Goal: Task Accomplishment & Management: Manage account settings

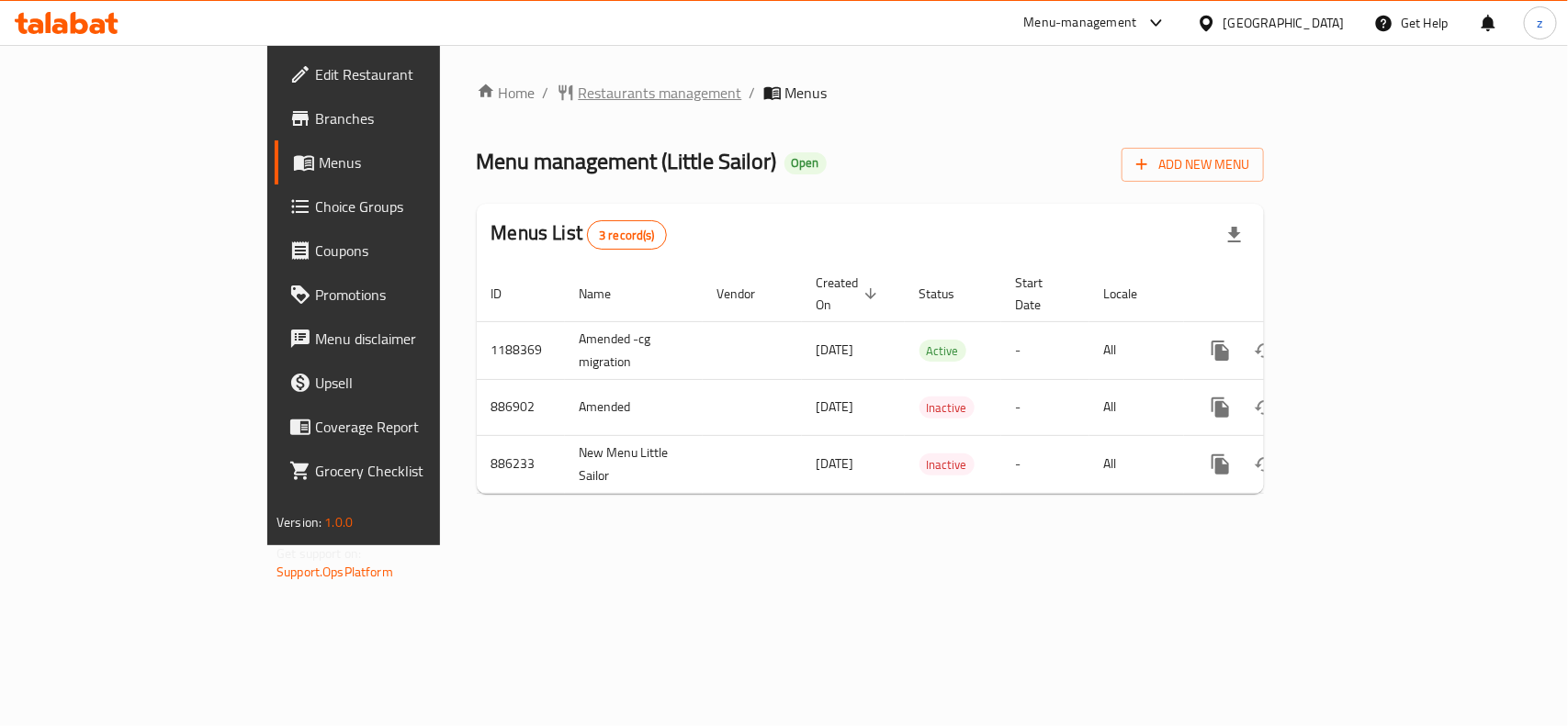
click at [579, 90] on span "Restaurants management" at bounding box center [660, 93] width 163 height 22
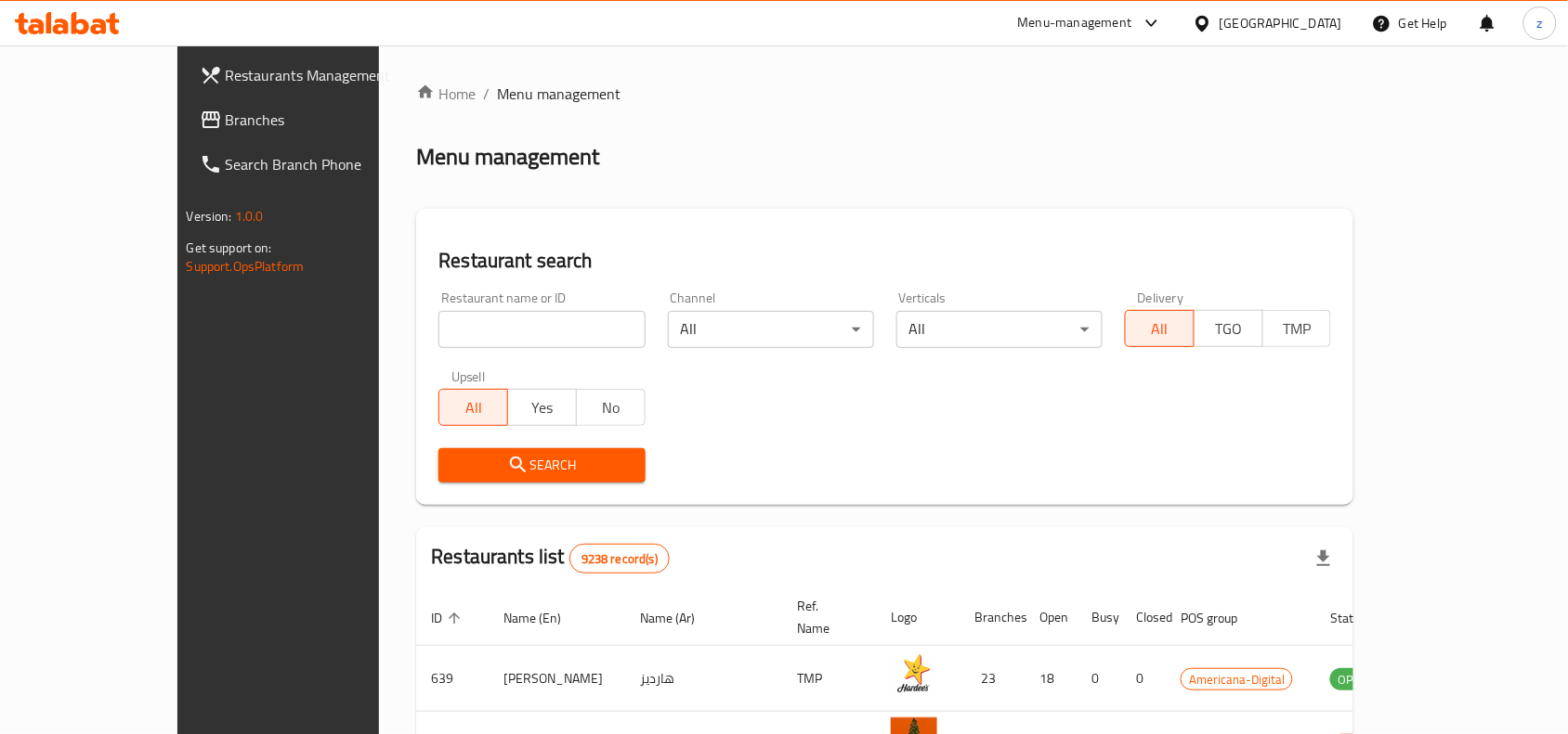
click at [225, 118] on span "Branches" at bounding box center [325, 120] width 199 height 23
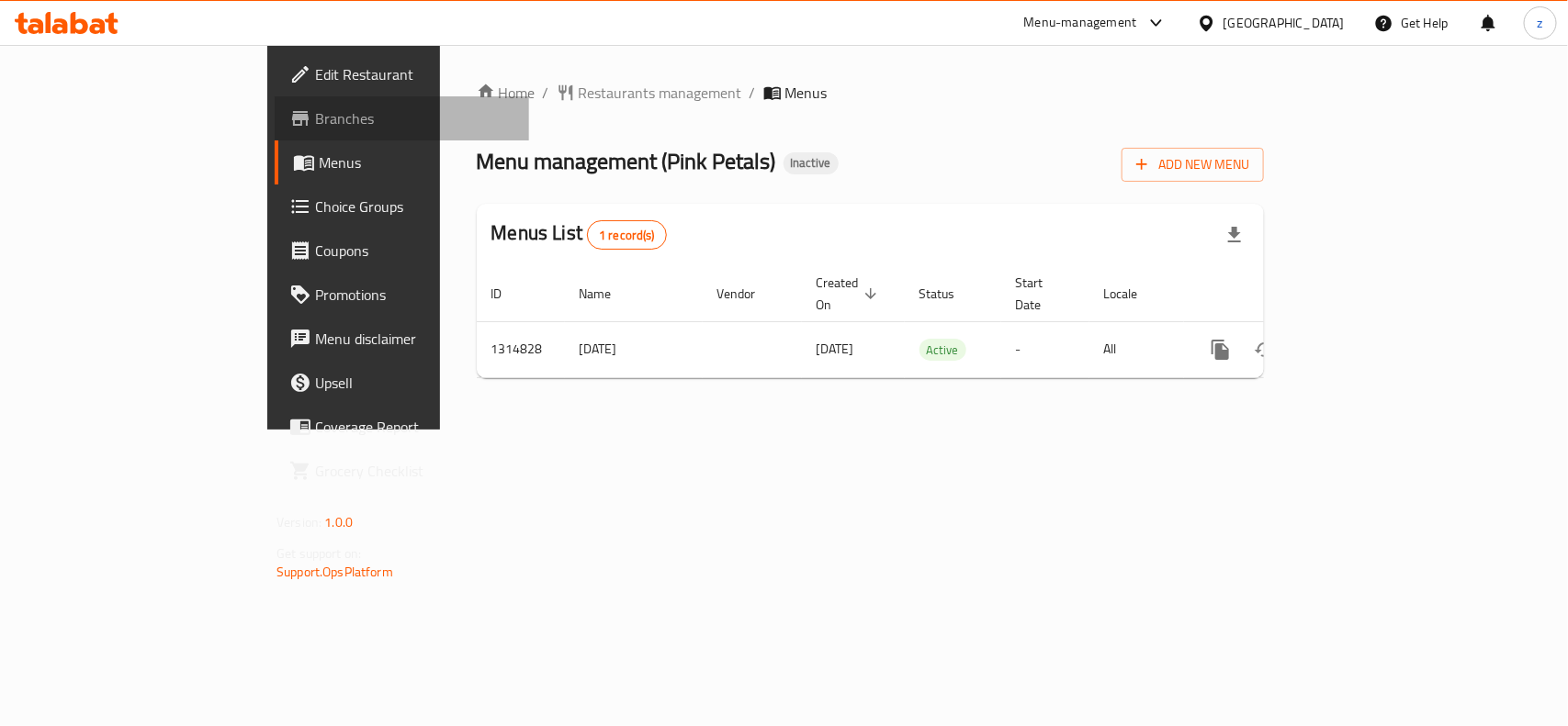
click at [315, 122] on span "Branches" at bounding box center [414, 119] width 200 height 22
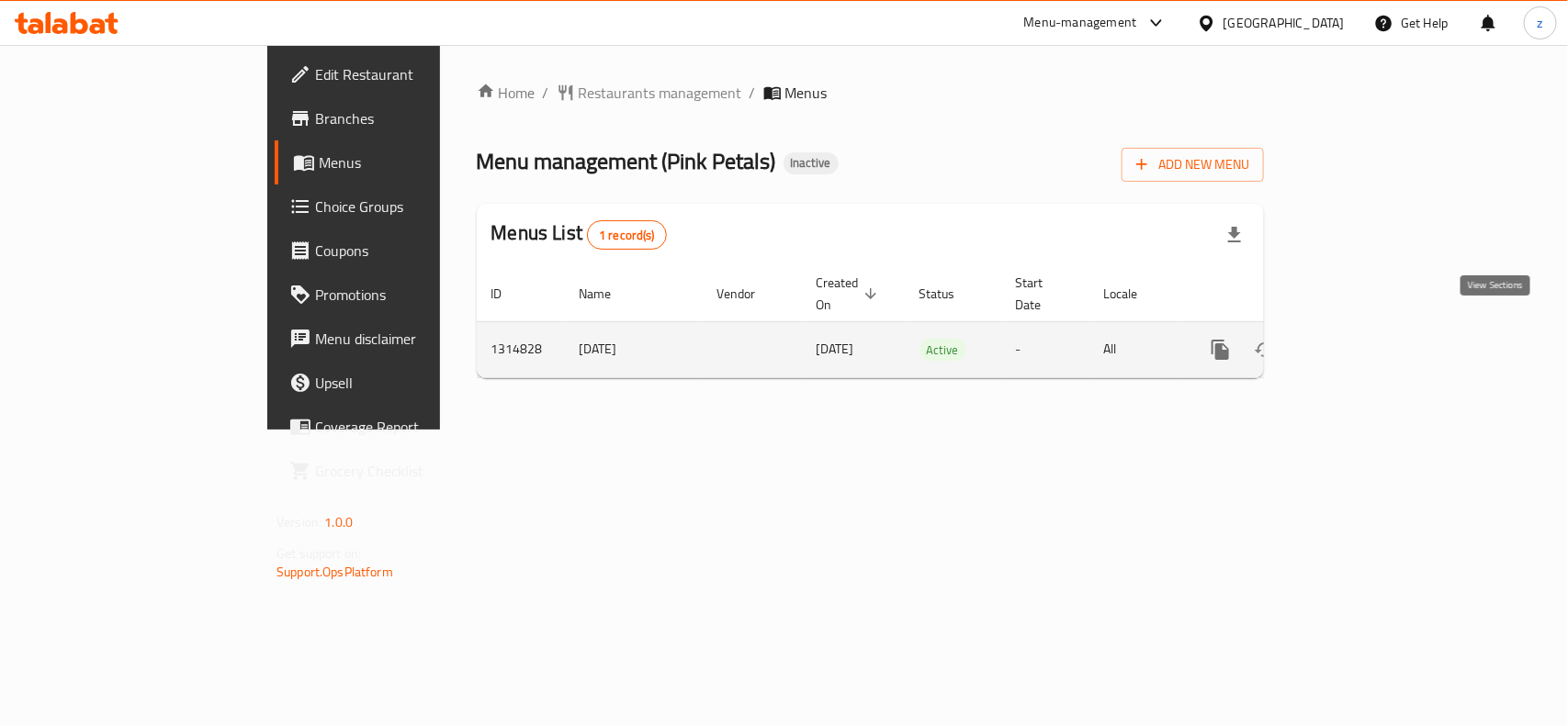
click at [1365, 339] on icon "enhanced table" at bounding box center [1353, 350] width 22 height 22
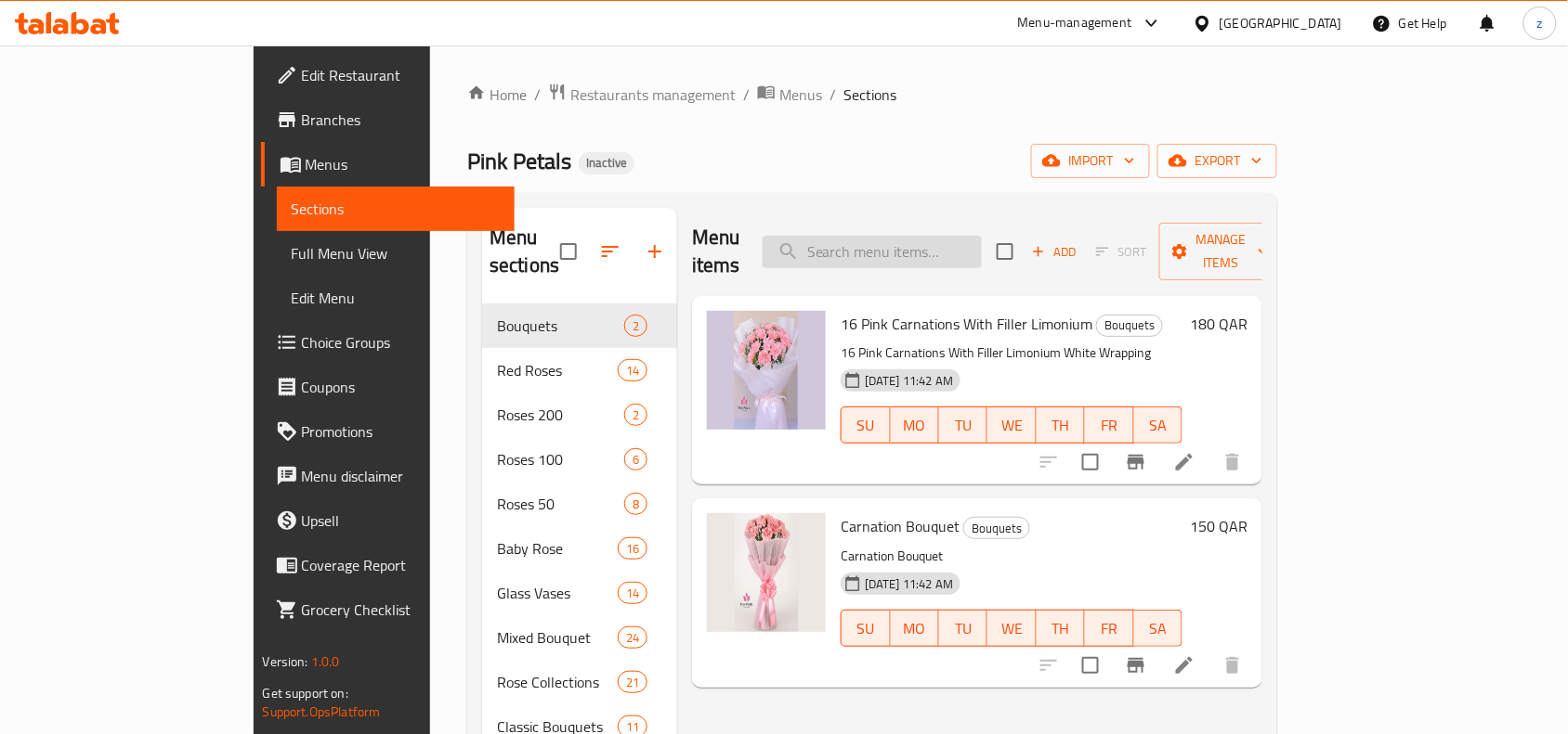
click at [916, 237] on input "search" at bounding box center [871, 252] width 219 height 33
paste input "Red Roses With Fillers Mix Bouquet"
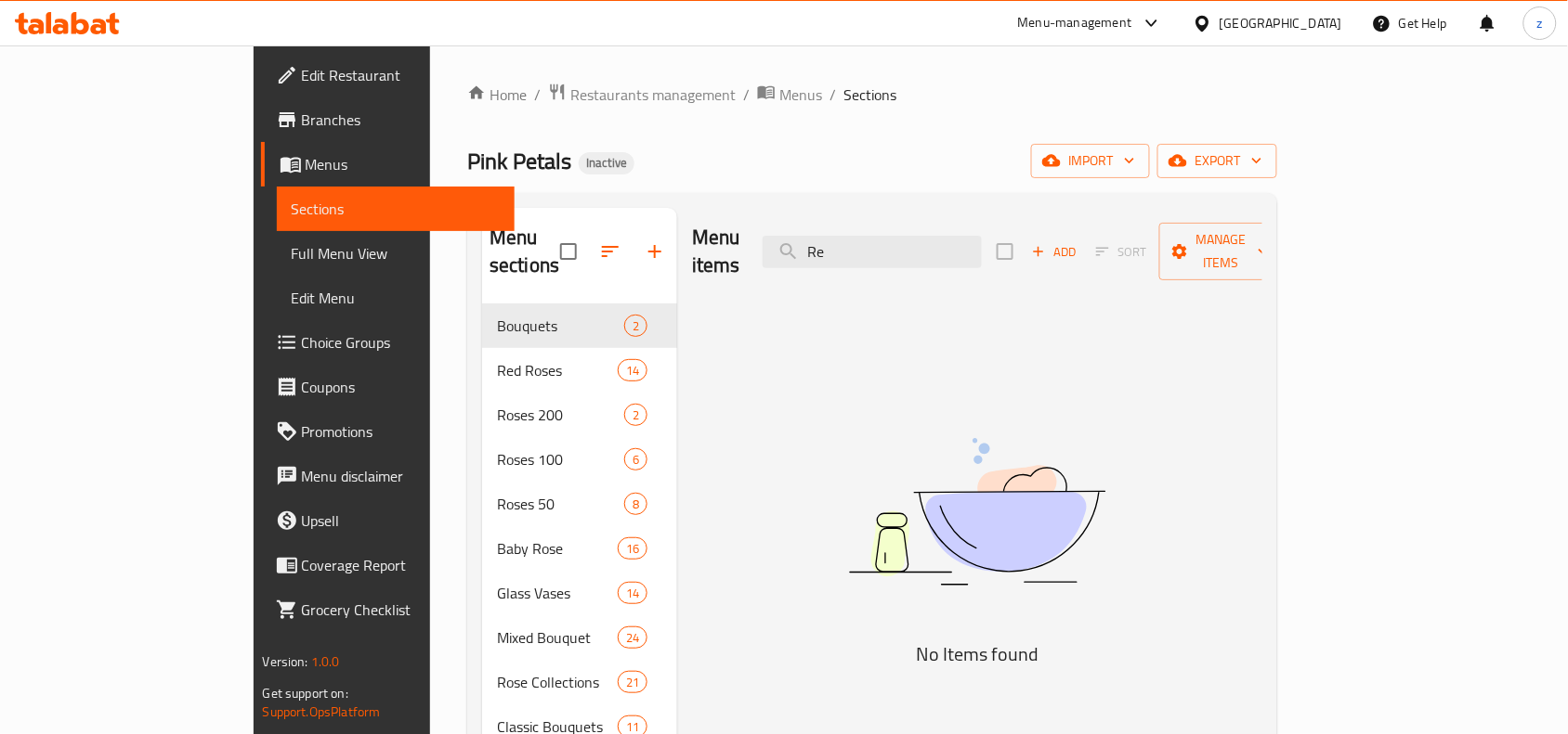
type input "R"
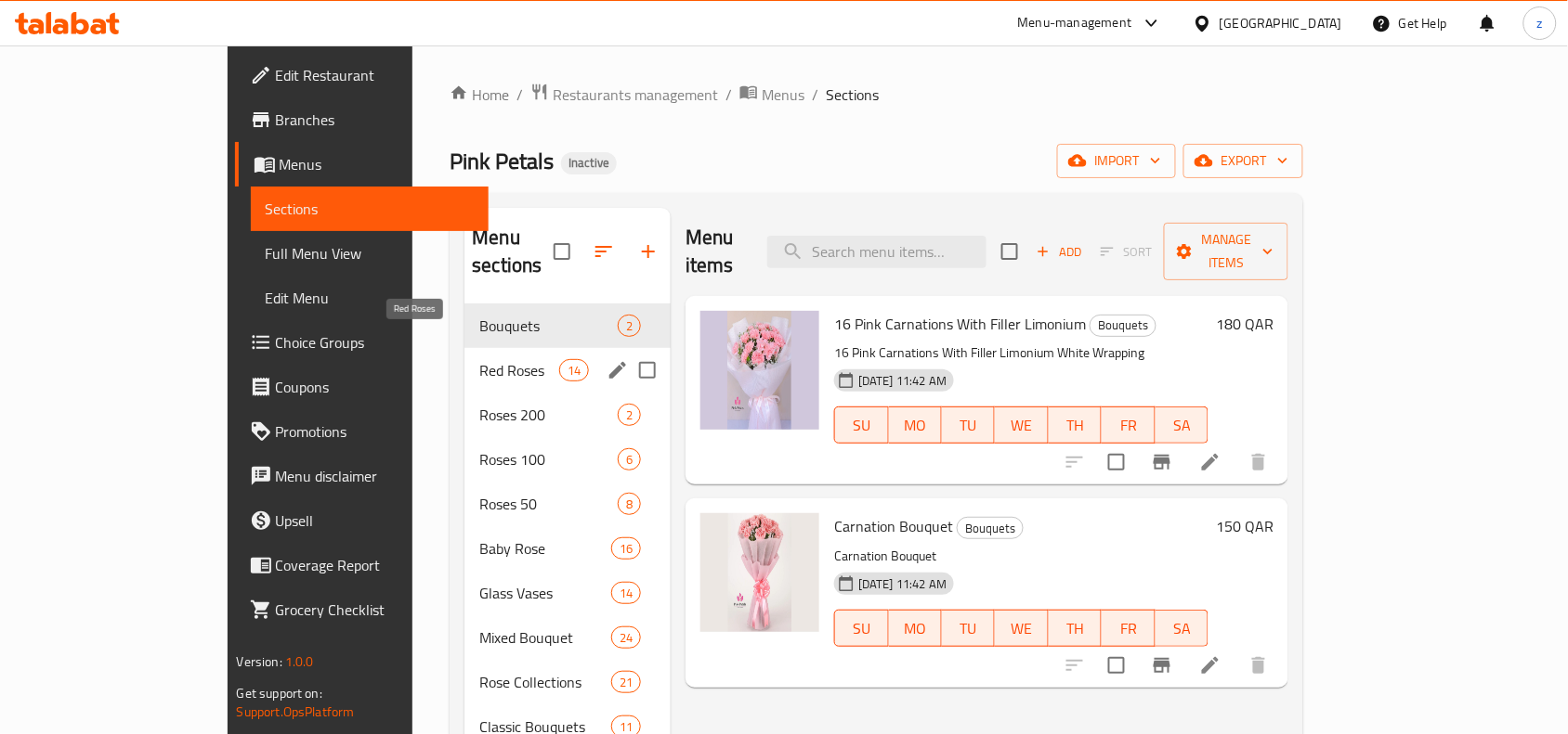
click at [479, 359] on span "Red Roses" at bounding box center [518, 371] width 79 height 23
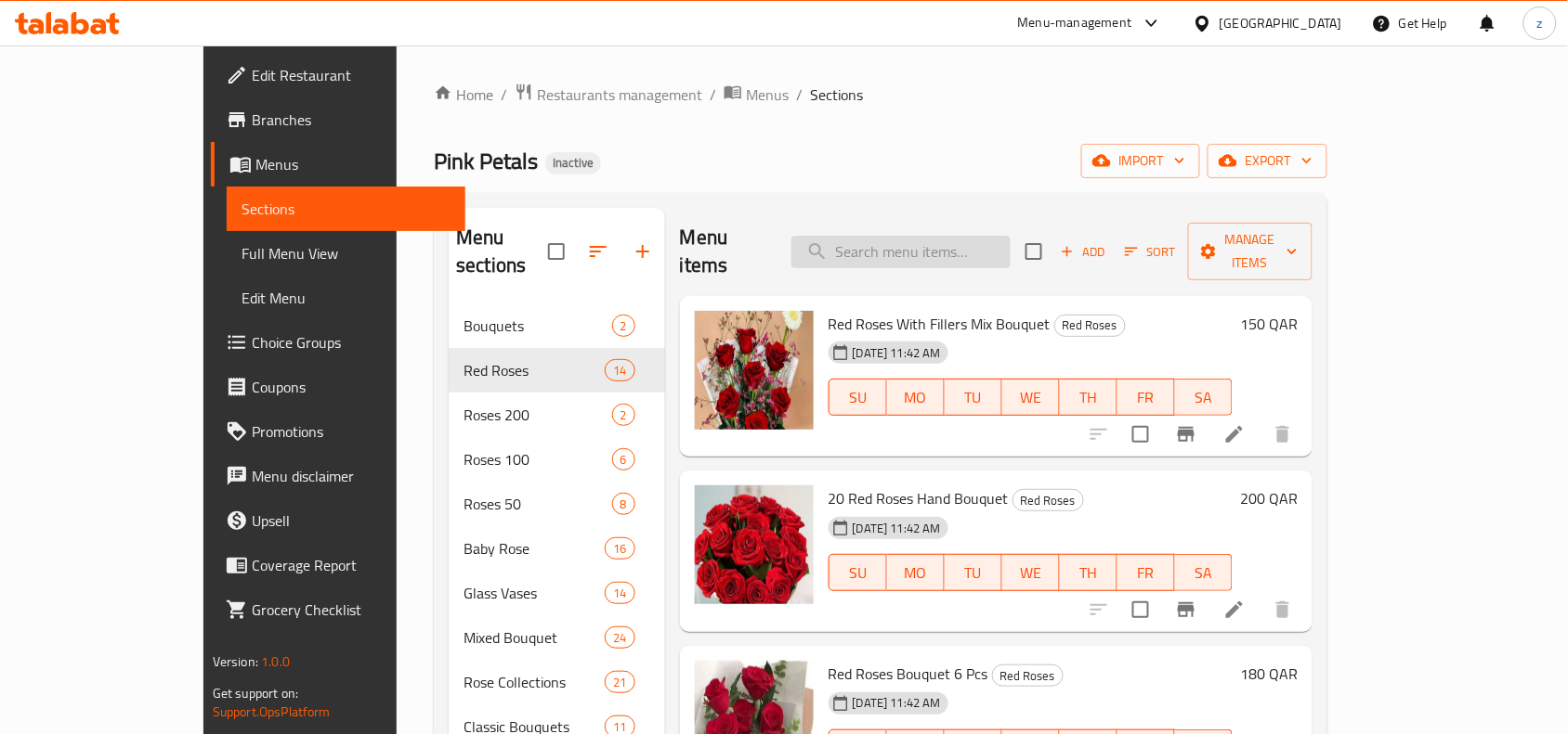
click at [915, 244] on input "search" at bounding box center [900, 252] width 219 height 33
paste input "Red Roses With Fillers Mix Bouquet"
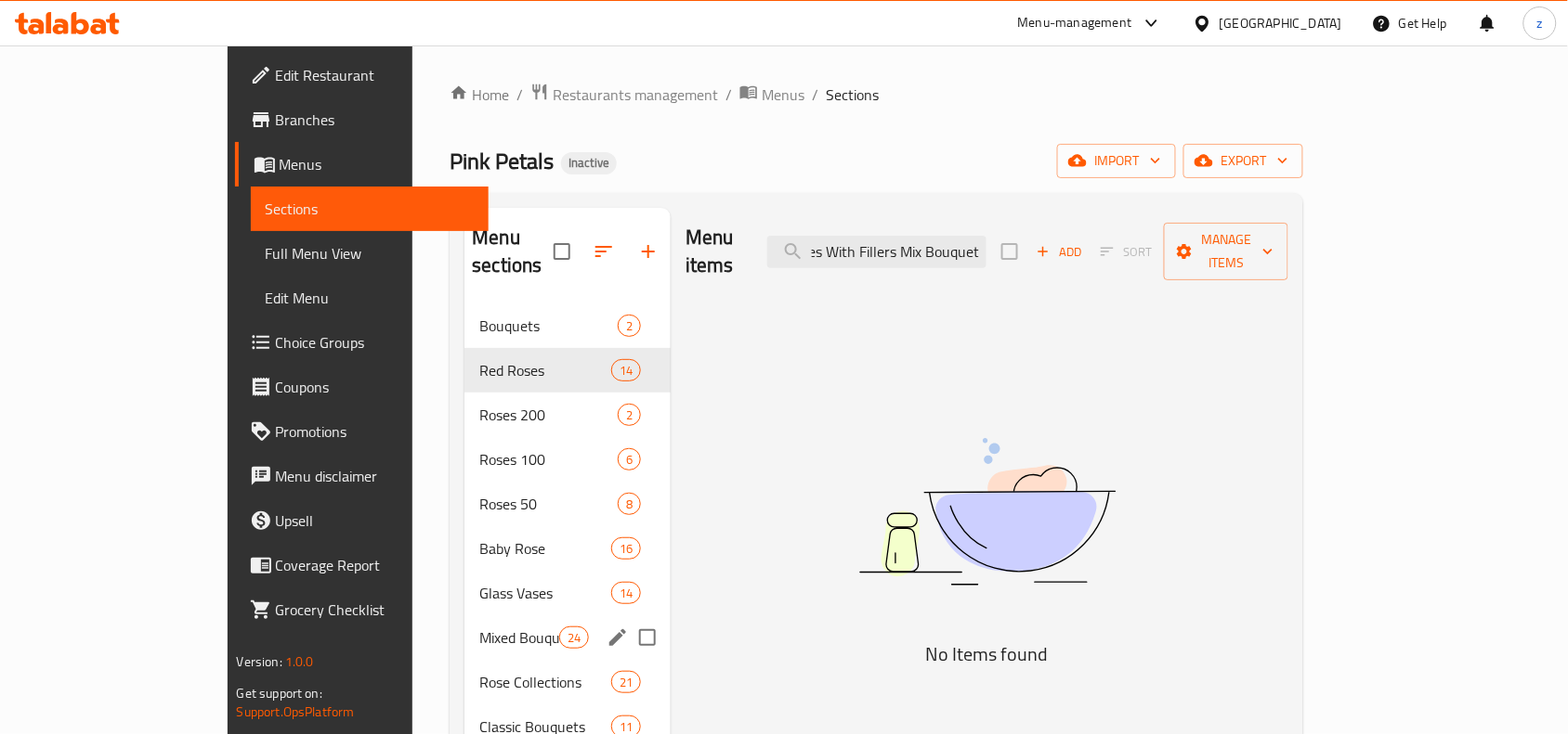
type input "Red Roses With Fillers Mix Bouquet"
click at [479, 627] on span "Mixed Bouquet" at bounding box center [518, 638] width 79 height 23
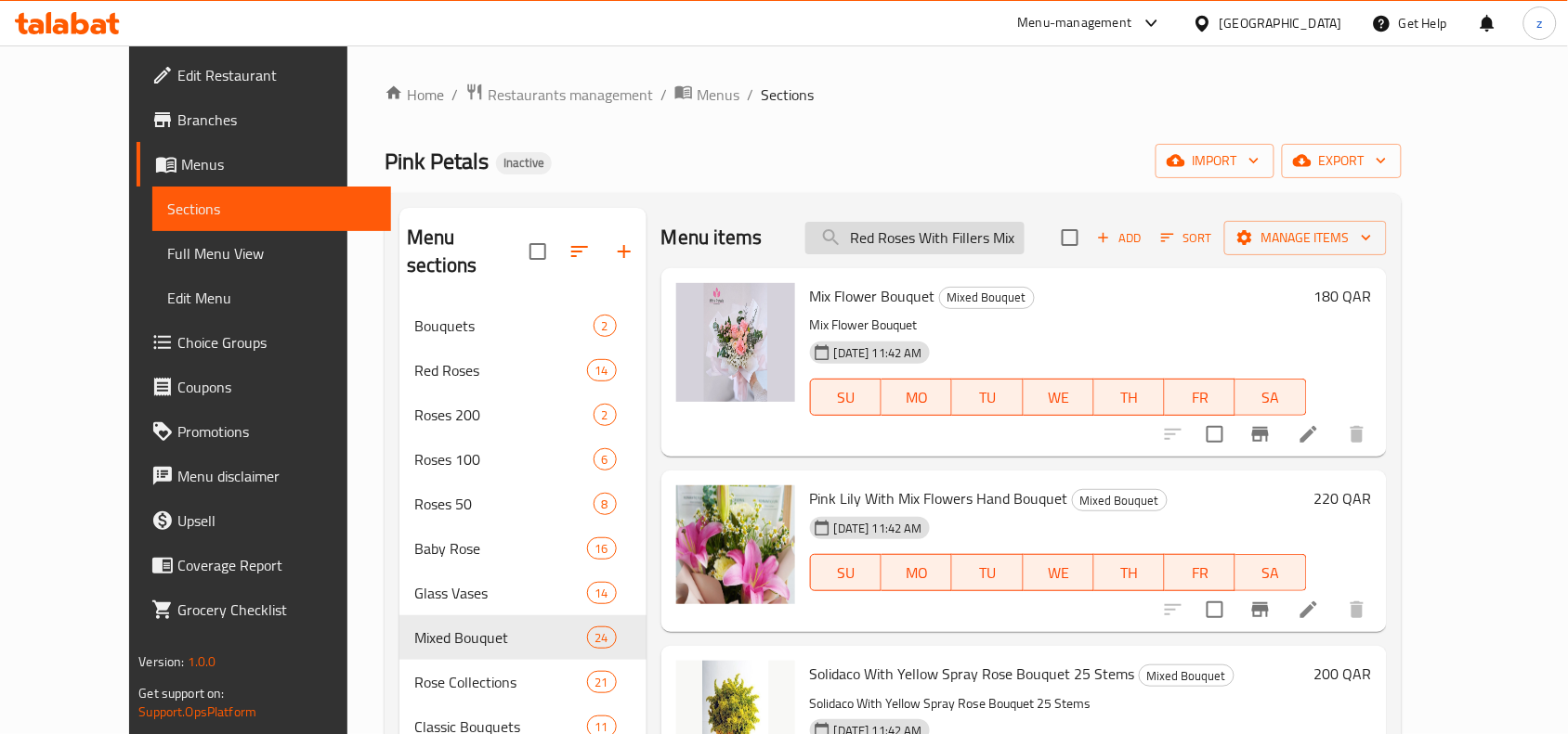
click at [1024, 229] on input "Red Roses With Fillers Mix Bouquet" at bounding box center [915, 237] width 219 height 33
click at [1024, 237] on input "Red Roses With Fillers Mix Bouquet" at bounding box center [915, 237] width 219 height 33
click at [840, 298] on span "Mix Flower Bouquet" at bounding box center [872, 297] width 126 height 28
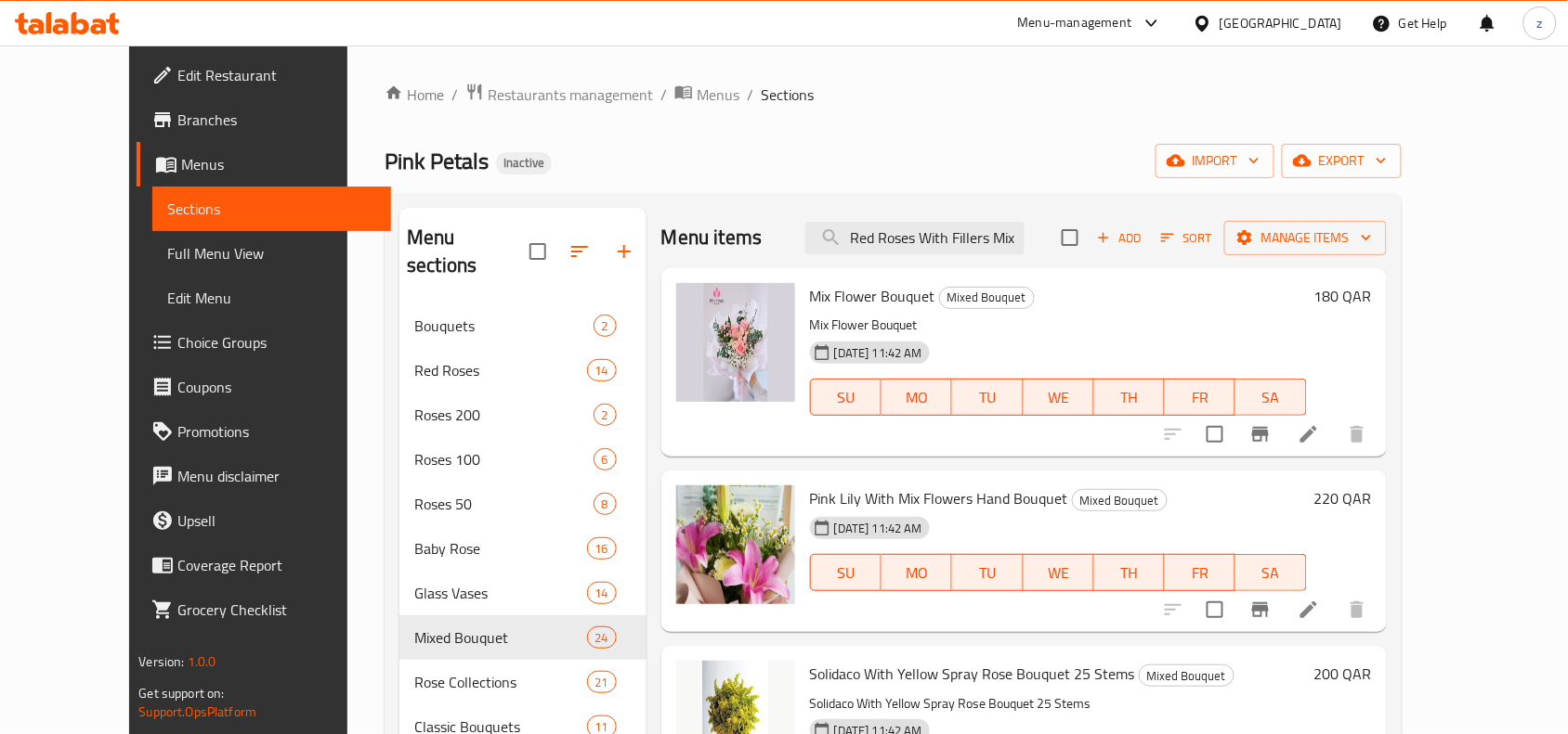
click at [809, 330] on p "Mix Flower Bouquet" at bounding box center [1057, 325] width 497 height 23
click at [967, 498] on span "Pink Lily With Mix Flowers Hand Bouquet" at bounding box center [938, 498] width 258 height 28
click at [1317, 436] on icon at bounding box center [1309, 435] width 17 height 17
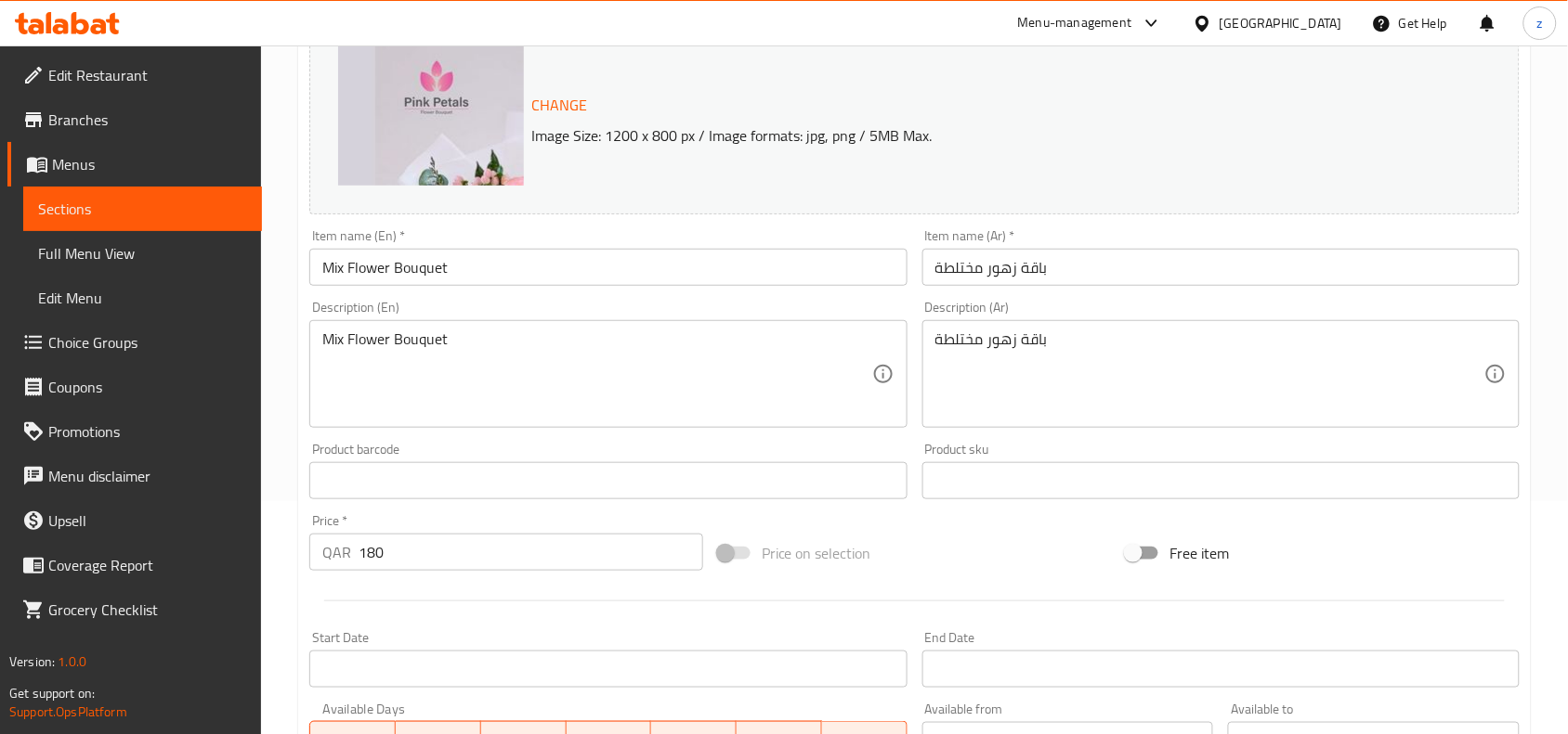
scroll to position [232, 0]
